Goal: Check status: Check status

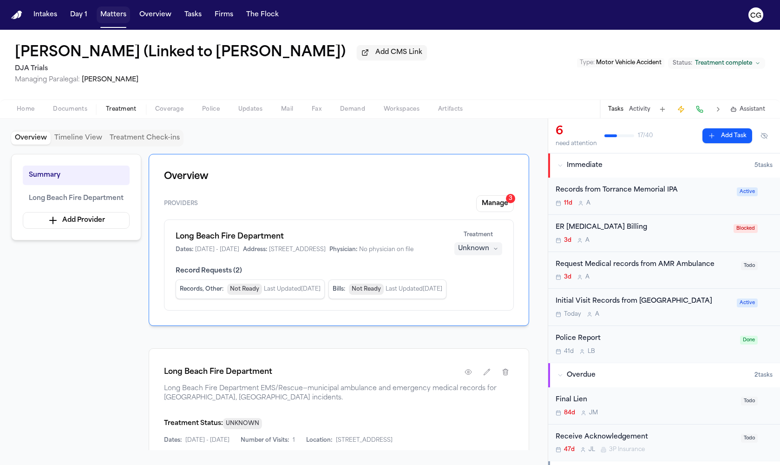
click at [121, 18] on button "Matters" at bounding box center [113, 15] width 33 height 17
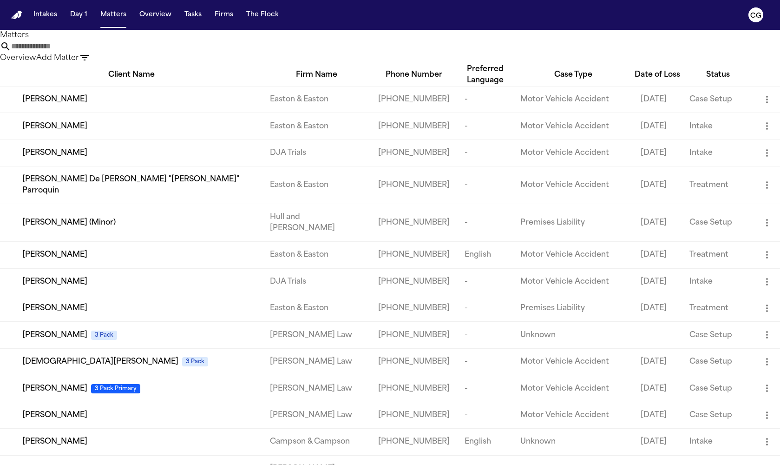
click at [85, 51] on input "text" at bounding box center [48, 46] width 74 height 11
paste input "**********"
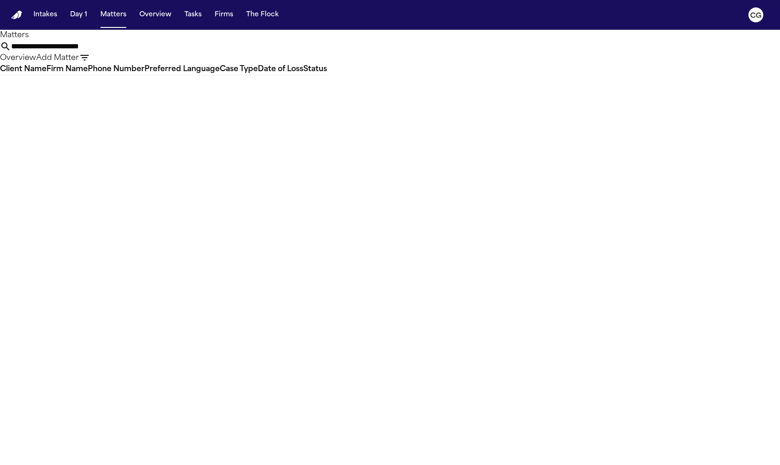
click at [85, 52] on input "**********" at bounding box center [48, 46] width 74 height 11
click at [85, 49] on input "**********" at bounding box center [48, 46] width 74 height 11
drag, startPoint x: 487, startPoint y: 49, endPoint x: 444, endPoint y: 54, distance: 43.5
click at [85, 52] on input "**********" at bounding box center [48, 46] width 74 height 11
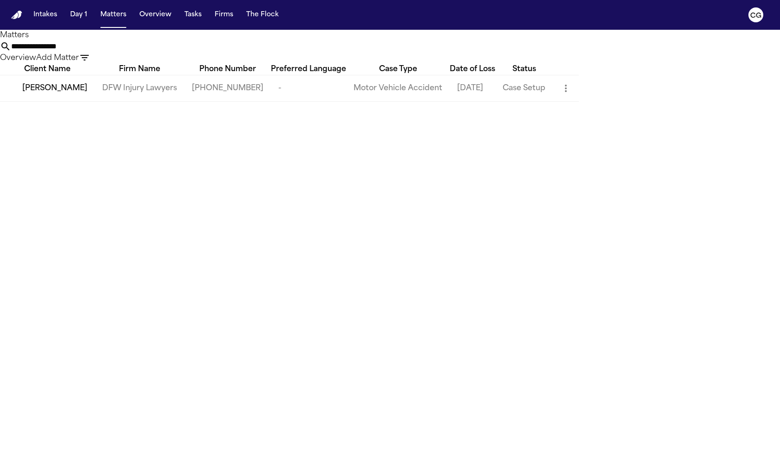
type input "**********"
click at [39, 94] on span "[PERSON_NAME]" at bounding box center [54, 88] width 65 height 11
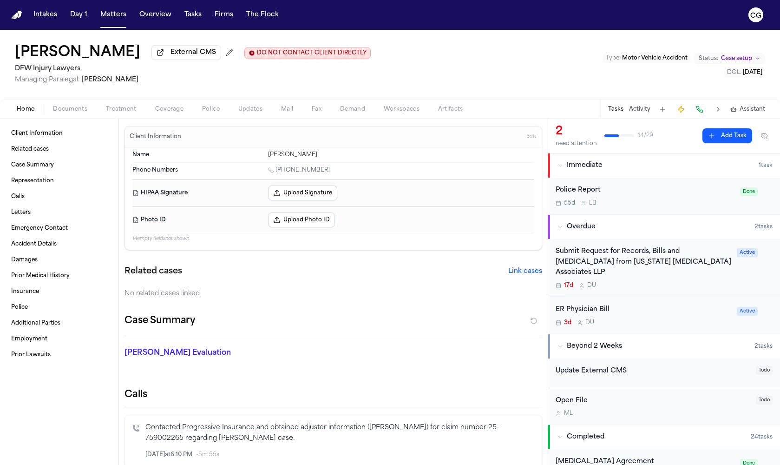
click at [128, 109] on span "Treatment" at bounding box center [121, 108] width 31 height 7
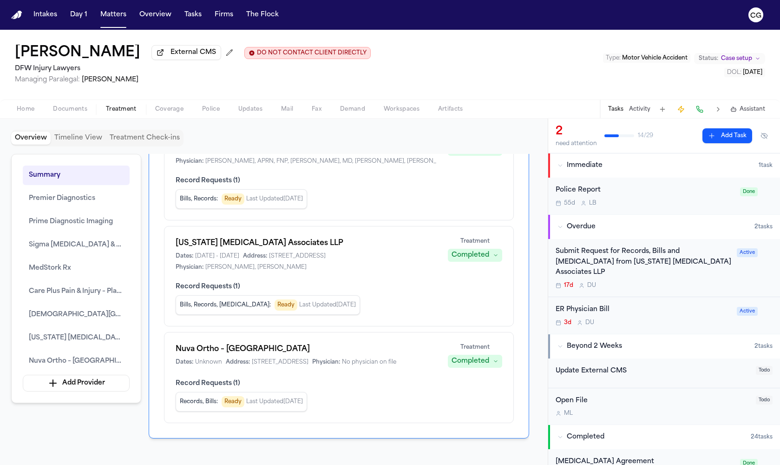
scroll to position [556, 0]
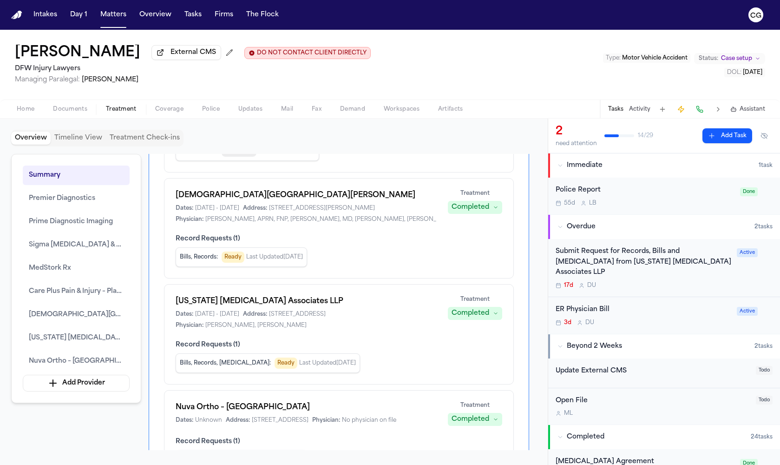
click at [226, 243] on span "Record Requests ( 1 )" at bounding box center [339, 238] width 327 height 9
drag, startPoint x: 246, startPoint y: 238, endPoint x: 251, endPoint y: 228, distance: 11.2
click at [239, 212] on span "[DATE] - [DATE]" at bounding box center [217, 207] width 44 height 7
click at [251, 201] on h1 "[DEMOGRAPHIC_DATA][GEOGRAPHIC_DATA][PERSON_NAME]" at bounding box center [306, 195] width 261 height 11
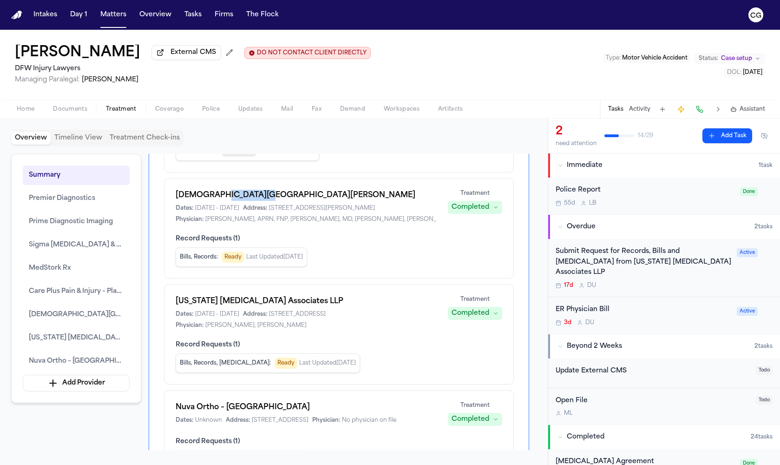
click at [251, 201] on h1 "[DEMOGRAPHIC_DATA][GEOGRAPHIC_DATA][PERSON_NAME]" at bounding box center [306, 195] width 261 height 11
click at [253, 201] on h1 "[DEMOGRAPHIC_DATA][GEOGRAPHIC_DATA][PERSON_NAME]" at bounding box center [306, 195] width 261 height 11
click at [73, 319] on span "[DEMOGRAPHIC_DATA][GEOGRAPHIC_DATA][PERSON_NAME]" at bounding box center [76, 314] width 95 height 11
click at [88, 317] on span "[DEMOGRAPHIC_DATA][GEOGRAPHIC_DATA][PERSON_NAME]" at bounding box center [76, 314] width 95 height 11
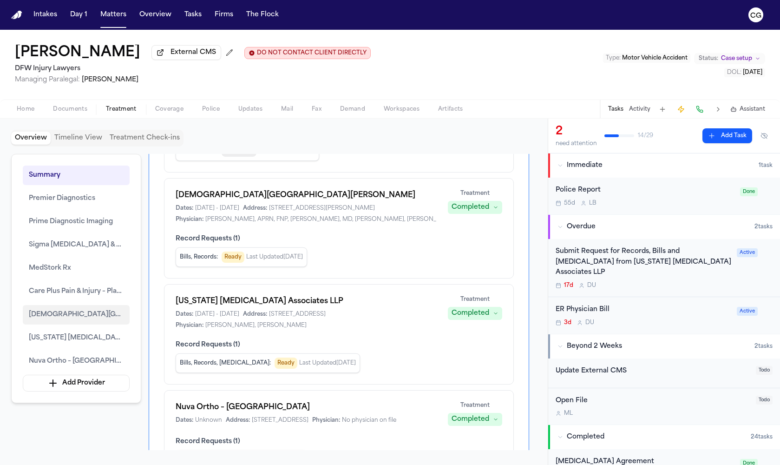
click at [79, 318] on span "[DEMOGRAPHIC_DATA][GEOGRAPHIC_DATA][PERSON_NAME]" at bounding box center [76, 314] width 95 height 11
click at [68, 317] on span "[DEMOGRAPHIC_DATA][GEOGRAPHIC_DATA][PERSON_NAME]" at bounding box center [76, 314] width 95 height 11
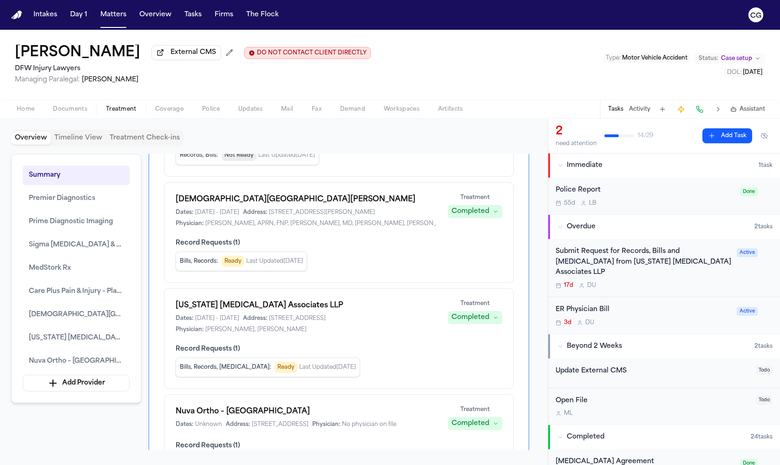
scroll to position [550, 0]
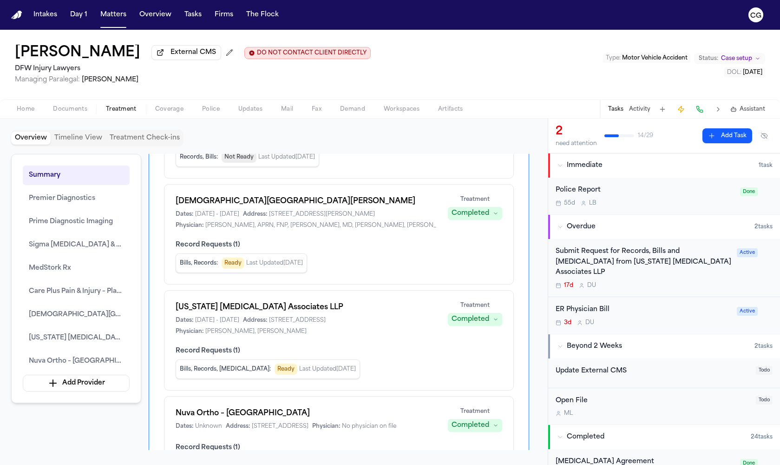
drag, startPoint x: 301, startPoint y: 225, endPoint x: 324, endPoint y: 227, distance: 23.3
click at [301, 207] on h1 "[DEMOGRAPHIC_DATA][GEOGRAPHIC_DATA][PERSON_NAME]" at bounding box center [306, 201] width 261 height 11
click at [486, 218] on div "Completed" at bounding box center [471, 213] width 38 height 9
drag, startPoint x: 388, startPoint y: 238, endPoint x: 347, endPoint y: 250, distance: 43.2
click at [388, 229] on div "[DEMOGRAPHIC_DATA][GEOGRAPHIC_DATA][PERSON_NAME] Dates: [DATE] - [DATE] Address…" at bounding box center [339, 212] width 327 height 33
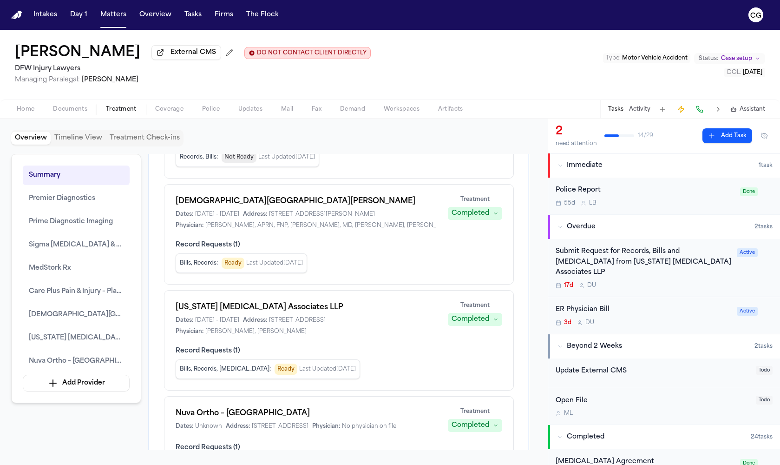
click at [233, 269] on span "Ready" at bounding box center [233, 262] width 23 height 11
click at [71, 113] on span "Documents" at bounding box center [70, 108] width 34 height 7
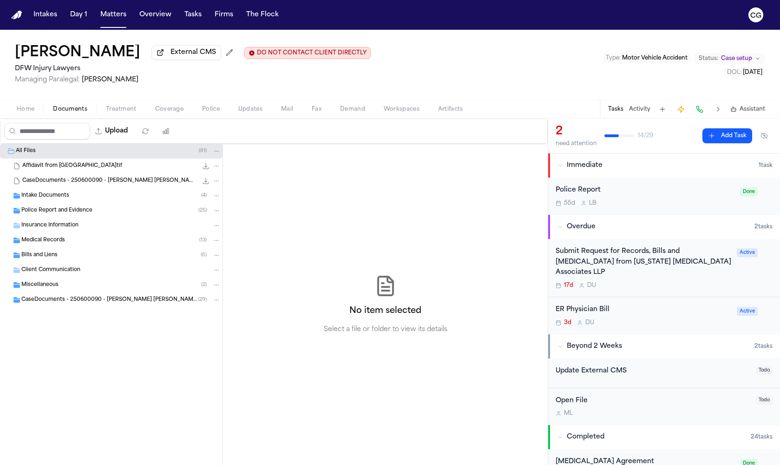
click at [32, 242] on span "Medical Records" at bounding box center [43, 241] width 44 height 8
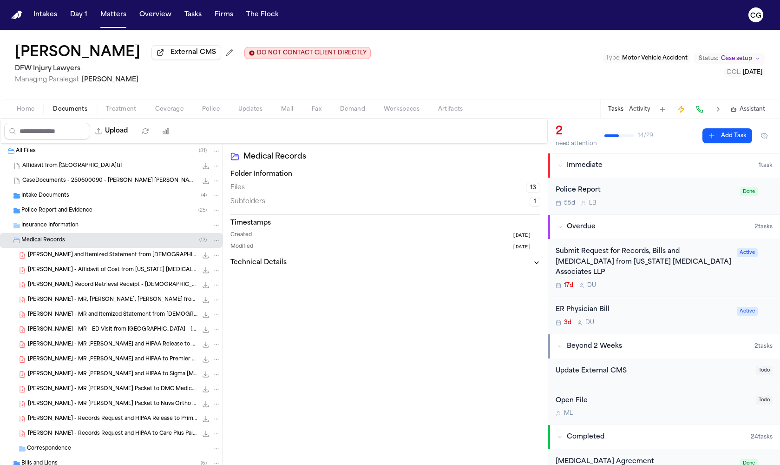
click at [140, 286] on span "[PERSON_NAME] Record Retrieval Receipt - [DEMOGRAPHIC_DATA] Health System Physi…" at bounding box center [113, 285] width 170 height 8
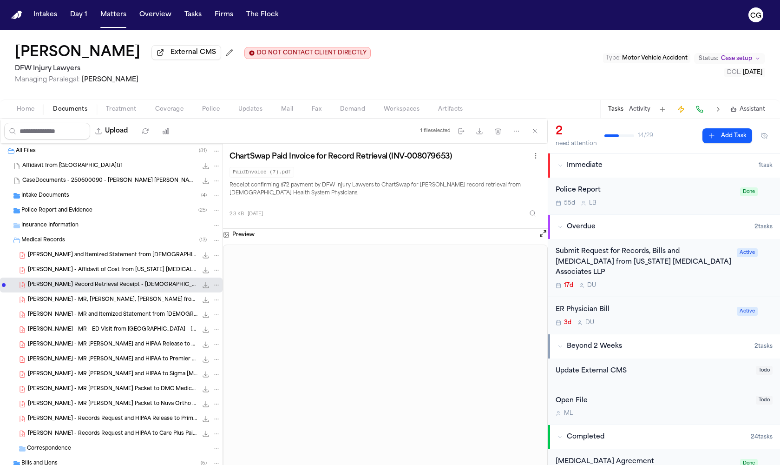
click at [637, 113] on button "Activity" at bounding box center [639, 108] width 21 height 7
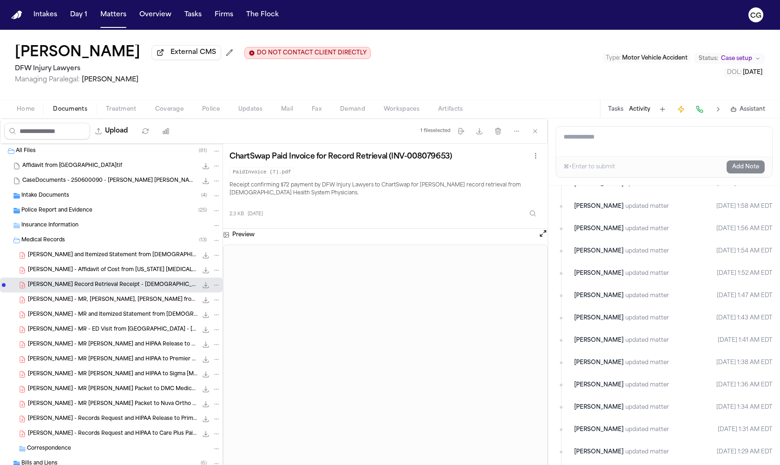
scroll to position [1146, 0]
